Goal: Find specific page/section: Find specific page/section

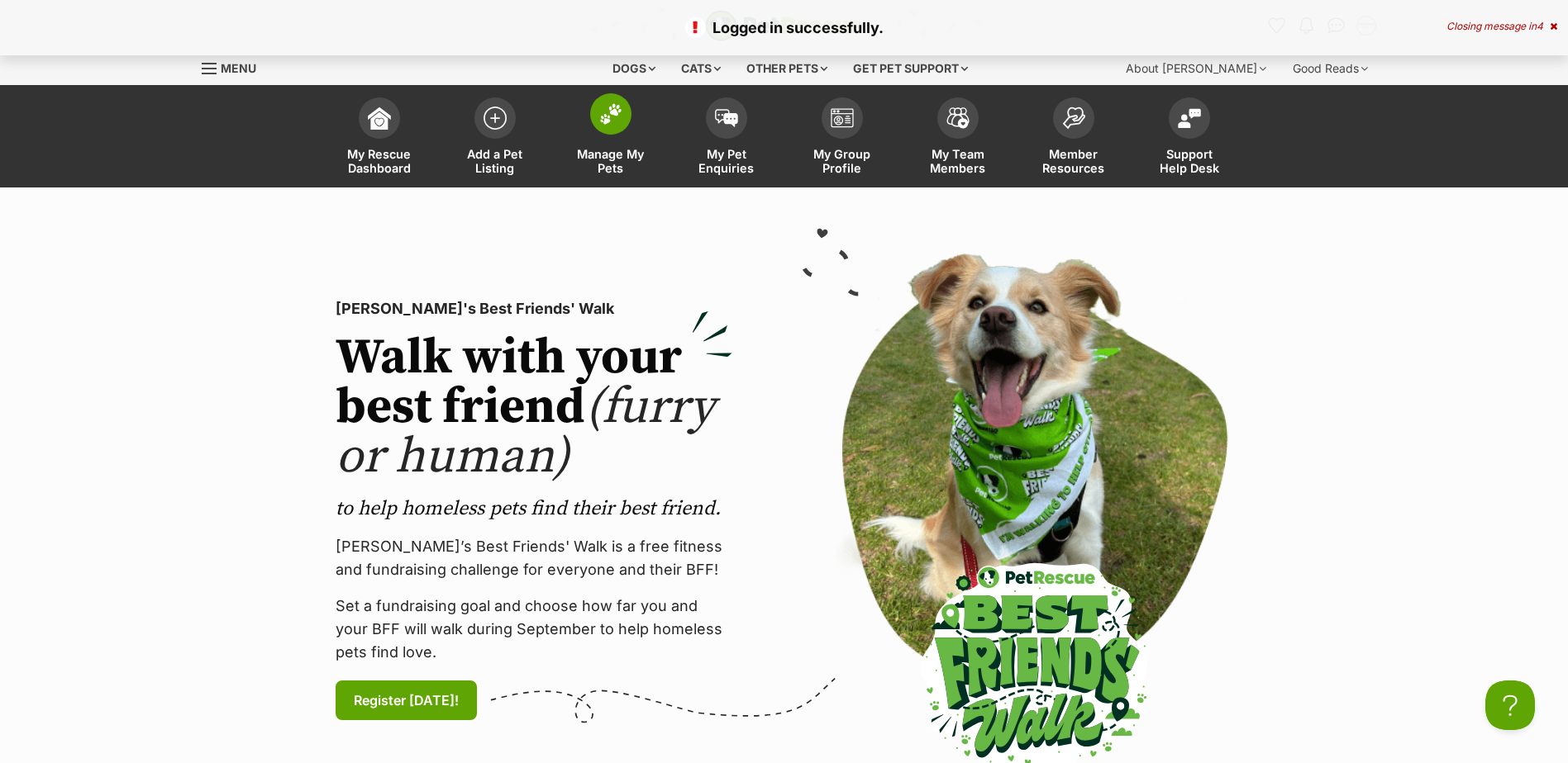
click at [616, 123] on img at bounding box center [610, 115] width 23 height 22
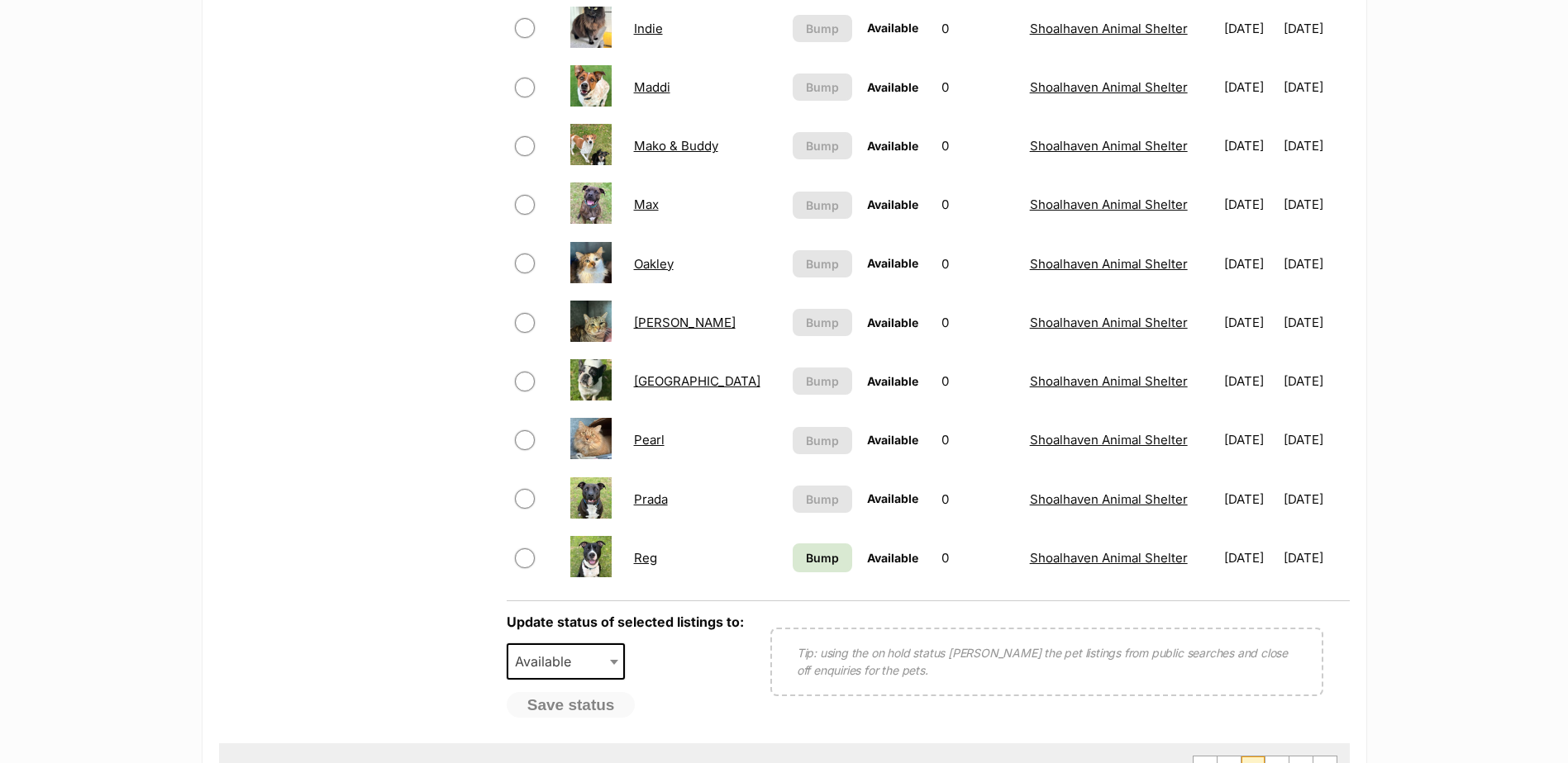
scroll to position [1239, 0]
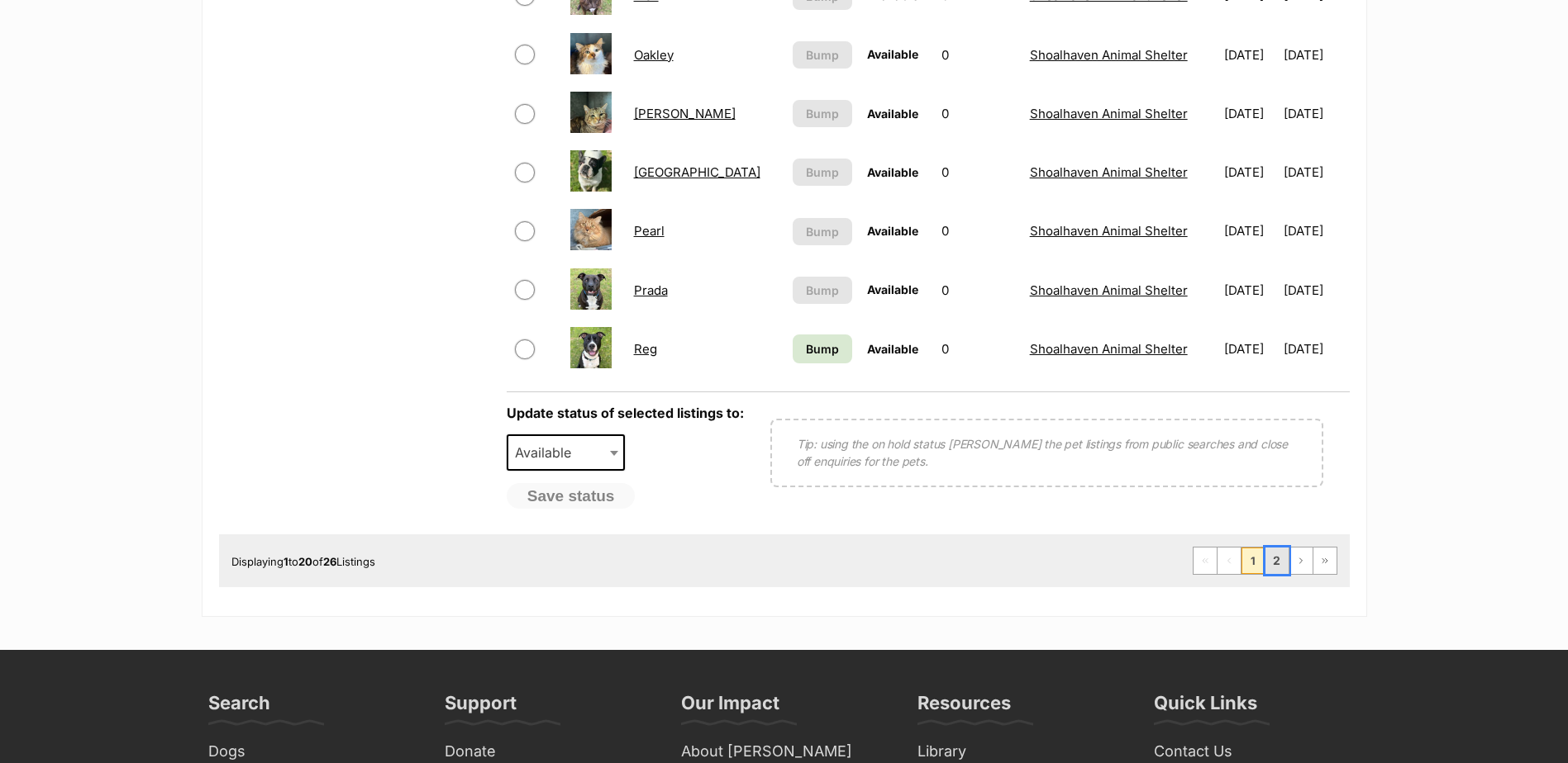
click at [1276, 556] on link "2" at bounding box center [1276, 560] width 23 height 27
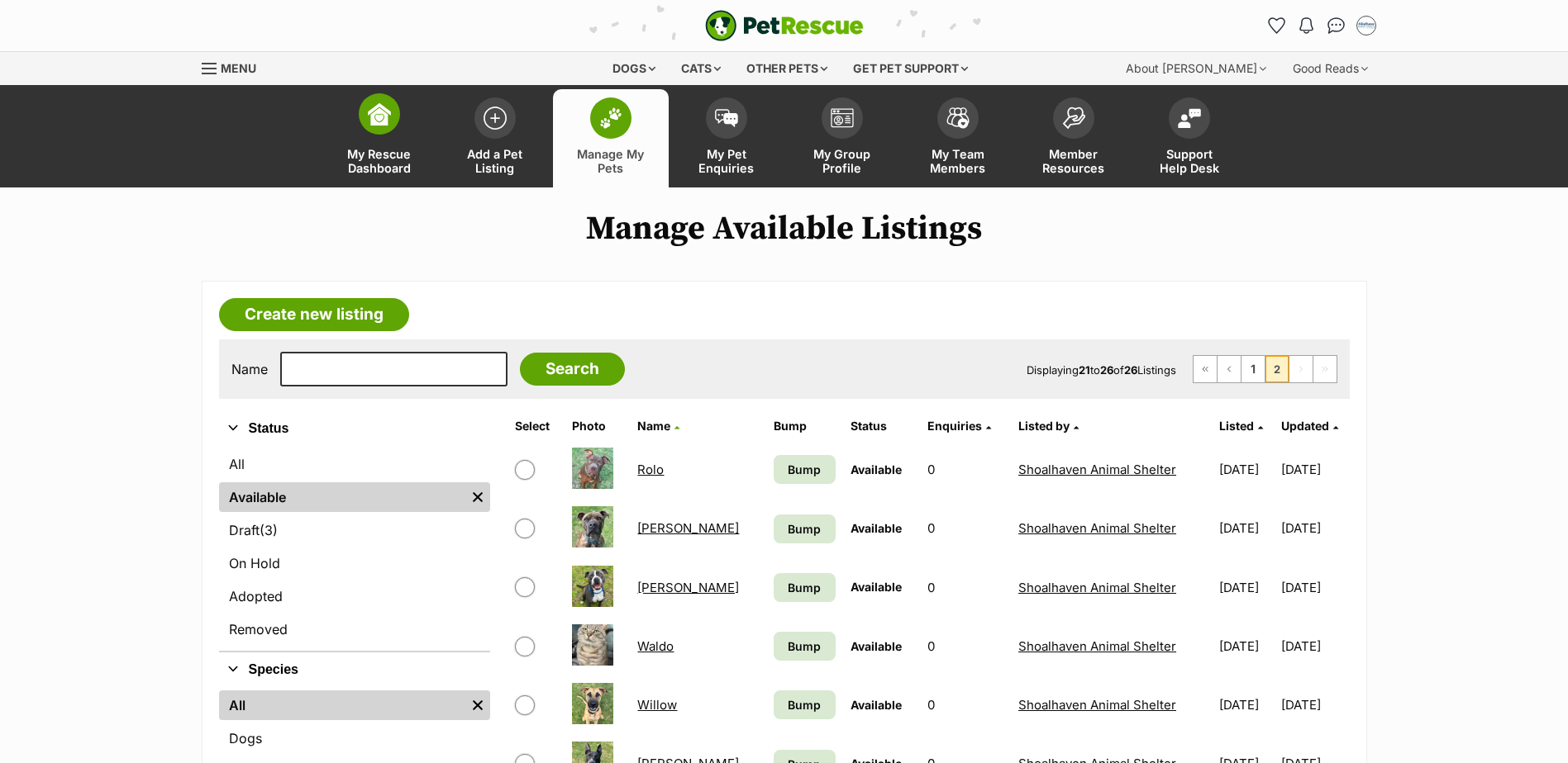
click at [376, 119] on img at bounding box center [379, 114] width 23 height 23
